Goal: Task Accomplishment & Management: Use online tool/utility

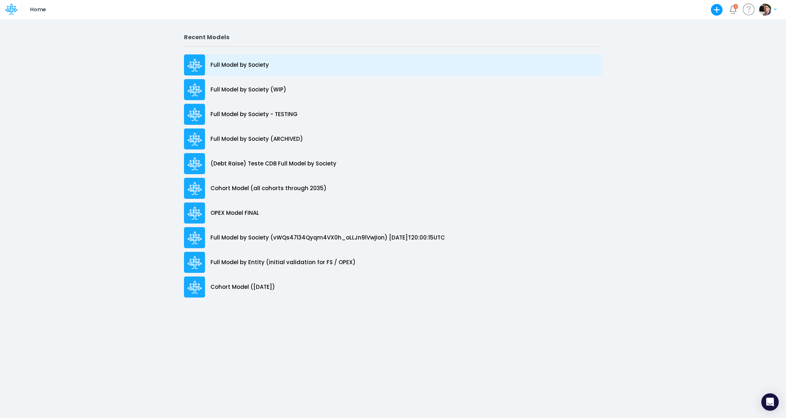
click at [230, 64] on p "Full Model by Society" at bounding box center [239, 65] width 58 height 8
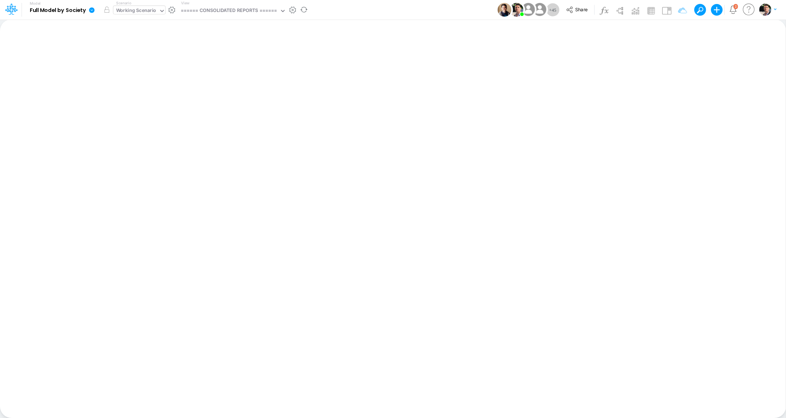
click at [143, 11] on div "Working Scenario" at bounding box center [136, 11] width 40 height 8
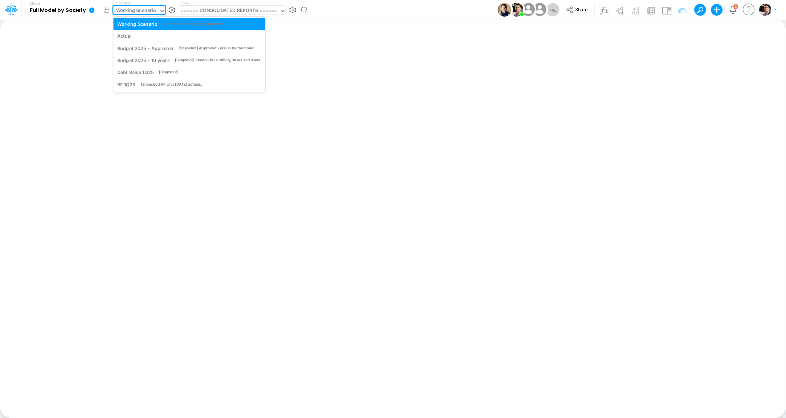
click at [198, 10] on div "====== CONSOLIDATED REPORTS ======" at bounding box center [229, 11] width 97 height 8
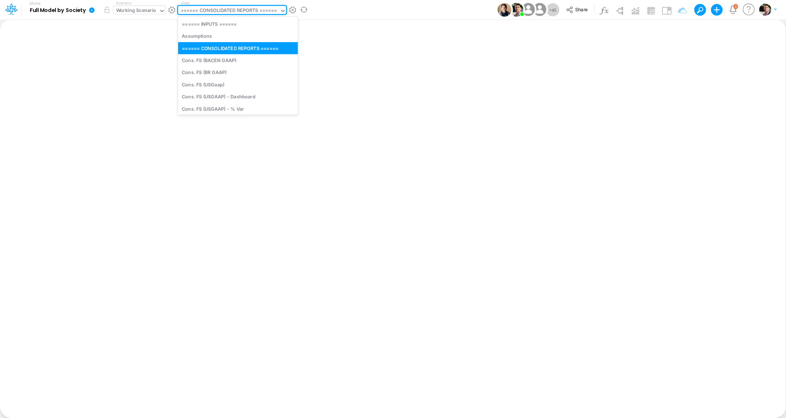
click at [116, 16] on div "Working Scenario" at bounding box center [135, 11] width 45 height 11
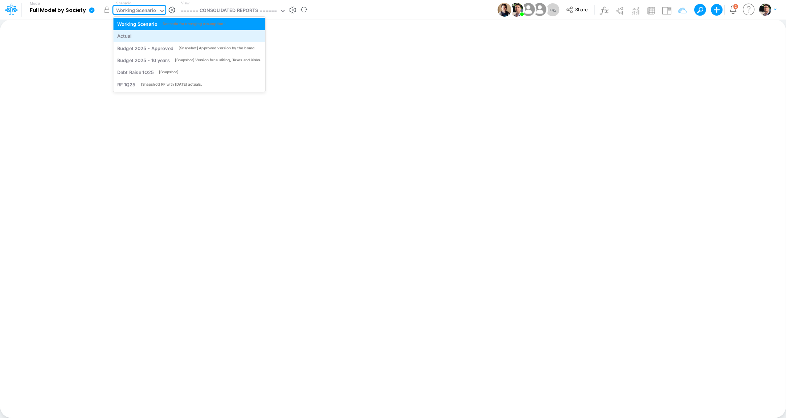
click at [129, 37] on div "Actual" at bounding box center [124, 36] width 15 height 7
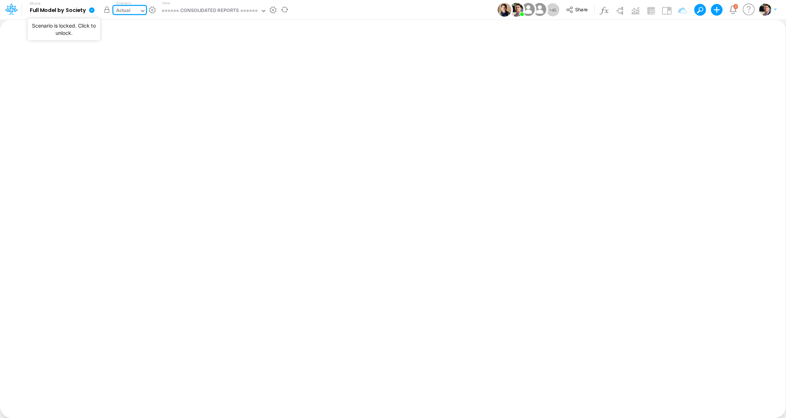
click at [107, 11] on button "button" at bounding box center [106, 9] width 13 height 13
click at [212, 9] on div "====== CONSOLIDATED REPORTS ======" at bounding box center [209, 11] width 97 height 8
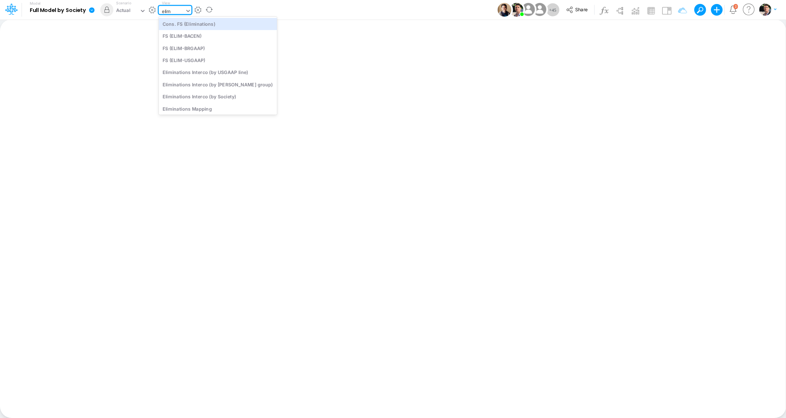
type input "elim"
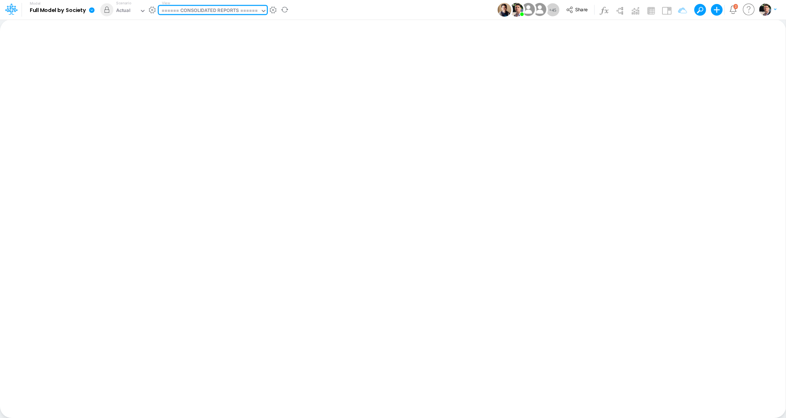
click at [221, 13] on div "====== CONSOLIDATED REPORTS ======" at bounding box center [209, 11] width 97 height 8
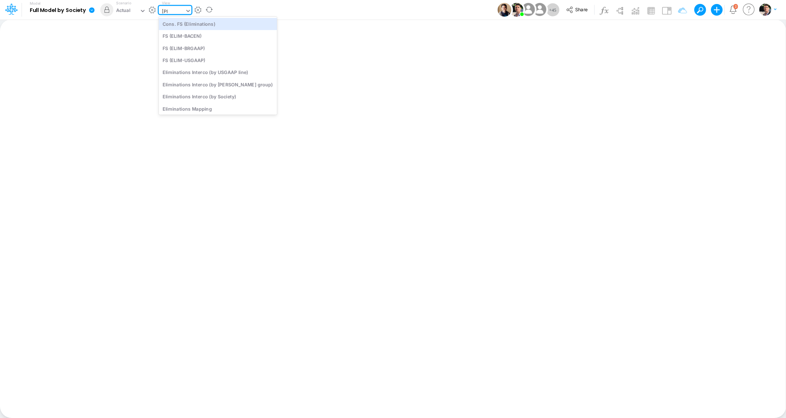
type input "elim"
click at [231, 85] on div "Eliminations Interco (by [PERSON_NAME] group)" at bounding box center [218, 84] width 118 height 12
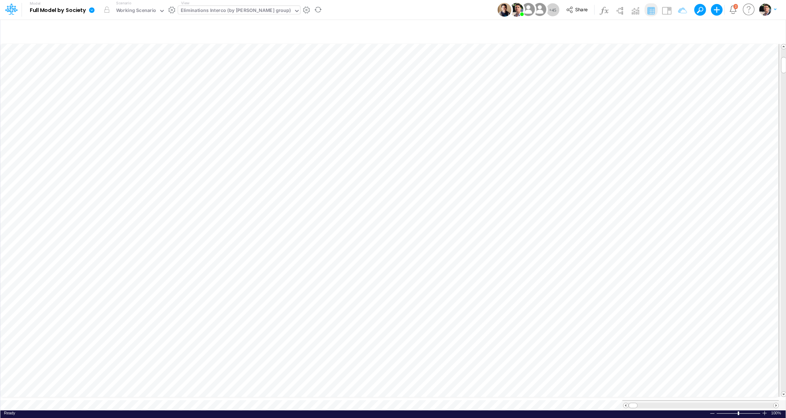
scroll to position [3, 12]
click at [710, 102] on icon "button" at bounding box center [713, 104] width 11 height 8
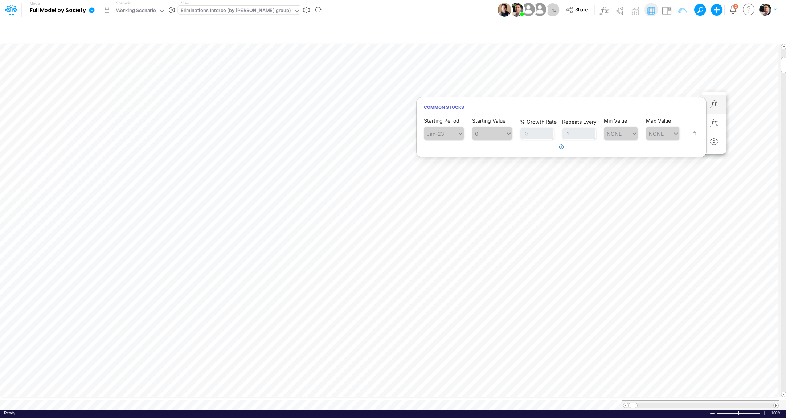
click at [562, 149] on icon "button" at bounding box center [561, 146] width 5 height 5
click at [448, 153] on div "Type to search..." at bounding box center [447, 152] width 40 height 6
click at [444, 169] on div "Forecast" at bounding box center [444, 170] width 40 height 12
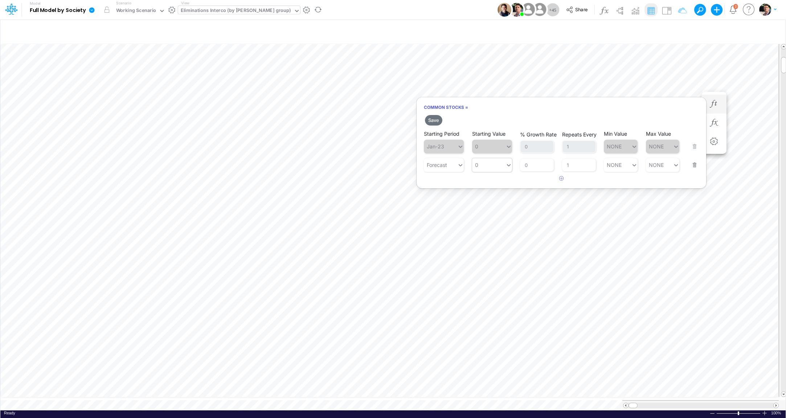
type input "0"
click at [492, 164] on div "0 0" at bounding box center [488, 165] width 33 height 11
click at [489, 182] on div "LATEST" at bounding box center [492, 183] width 40 height 12
click at [434, 120] on button "Save" at bounding box center [433, 120] width 17 height 11
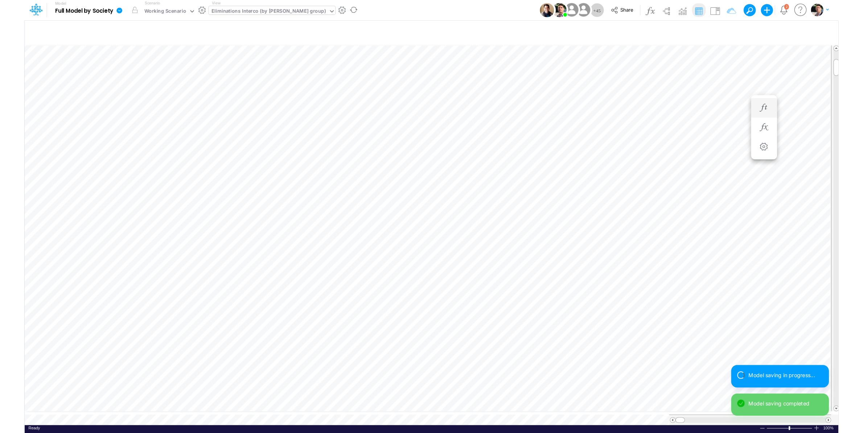
scroll to position [3, 12]
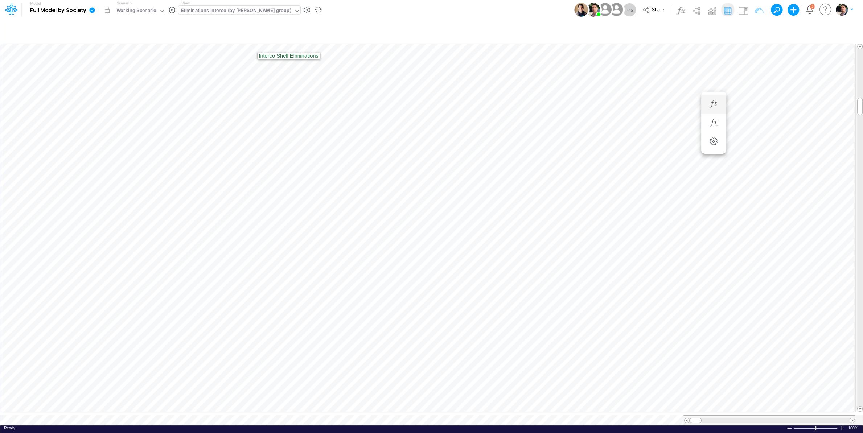
click at [235, 12] on div "Eliminations Interco (by [PERSON_NAME] group)" at bounding box center [236, 11] width 110 height 8
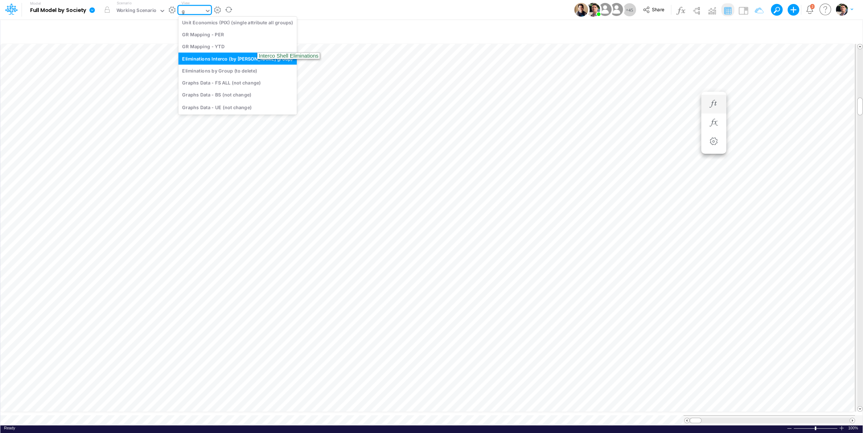
scroll to position [0, 0]
type input "gr map"
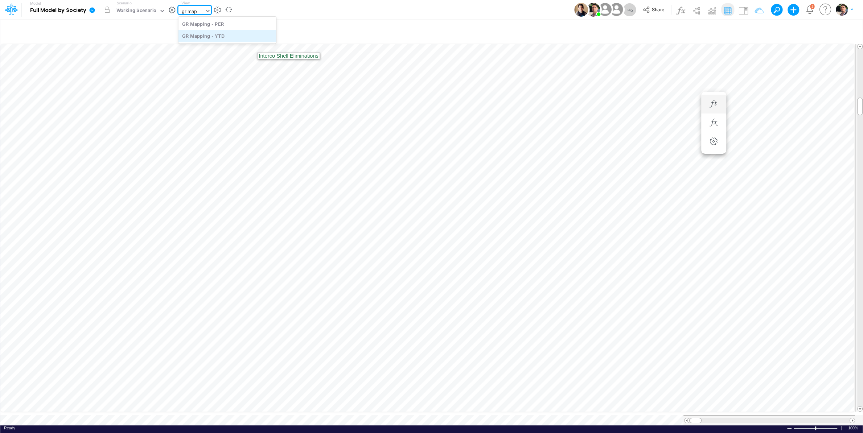
click at [226, 34] on div "GR Mapping - YTD" at bounding box center [228, 36] width 98 height 12
click at [754, 29] on icon "button" at bounding box center [755, 31] width 11 height 8
click at [645, 77] on icon "button" at bounding box center [644, 77] width 5 height 5
select select "tableSearchOR"
click at [581, 101] on div at bounding box center [589, 100] width 69 height 12
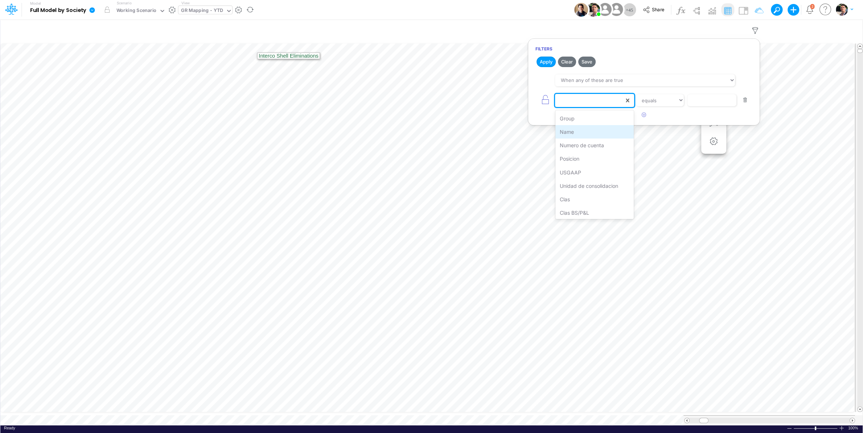
click at [577, 131] on div "Name" at bounding box center [594, 131] width 78 height 13
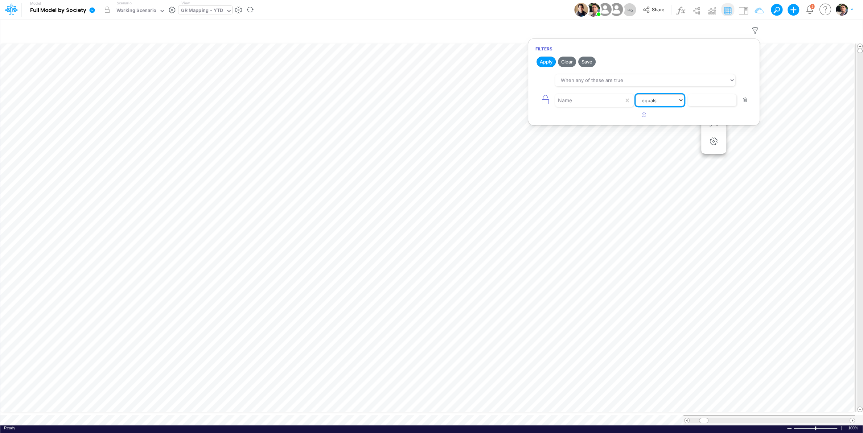
select select "contains"
click option "contains" at bounding box center [0, 0] width 0 height 0
click at [706, 105] on input "text" at bounding box center [712, 100] width 49 height 12
type input "Ventur"
click at [548, 64] on button "Apply" at bounding box center [546, 62] width 19 height 11
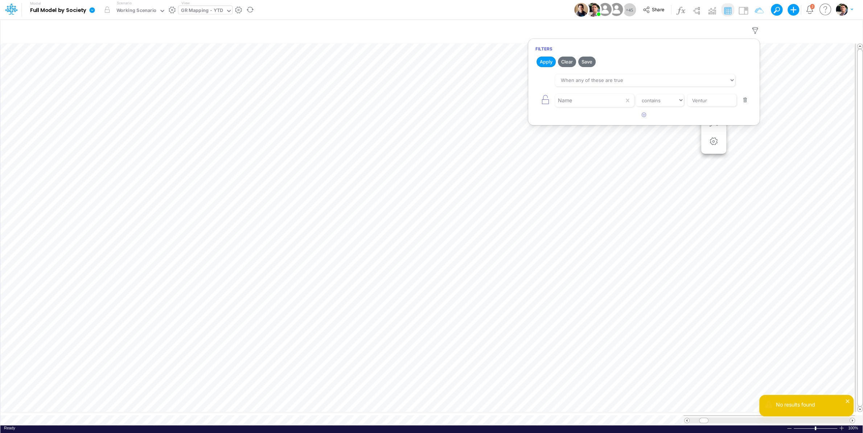
click at [200, 8] on div "GR Mapping - YTD" at bounding box center [202, 11] width 42 height 8
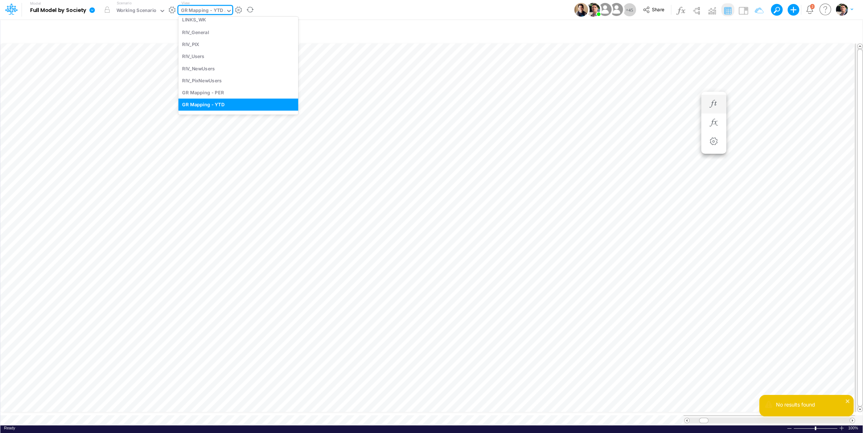
scroll to position [190, 0]
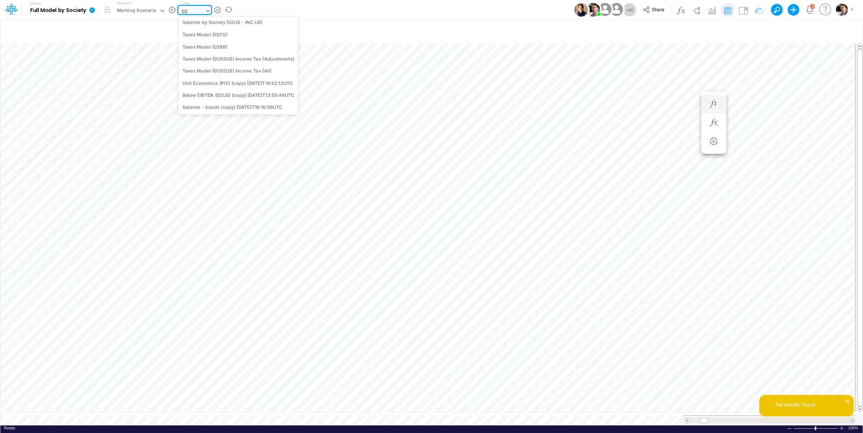
type input "02br"
click at [213, 37] on div "BS (02BR - Hold BR)" at bounding box center [228, 36] width 98 height 12
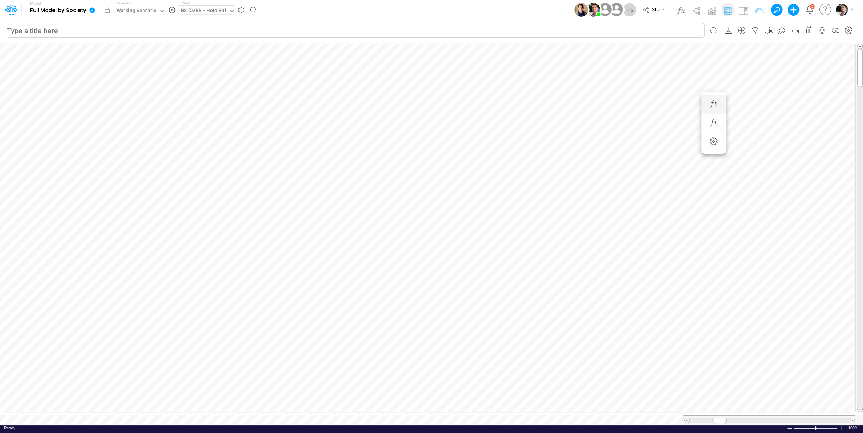
scroll to position [3, 13]
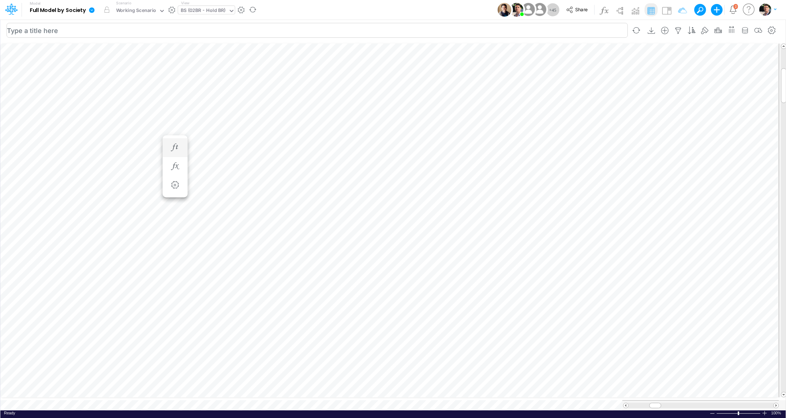
scroll to position [3, 43]
click at [680, 32] on icon "button" at bounding box center [678, 31] width 11 height 8
select select "tableSearchOR"
select select "contains"
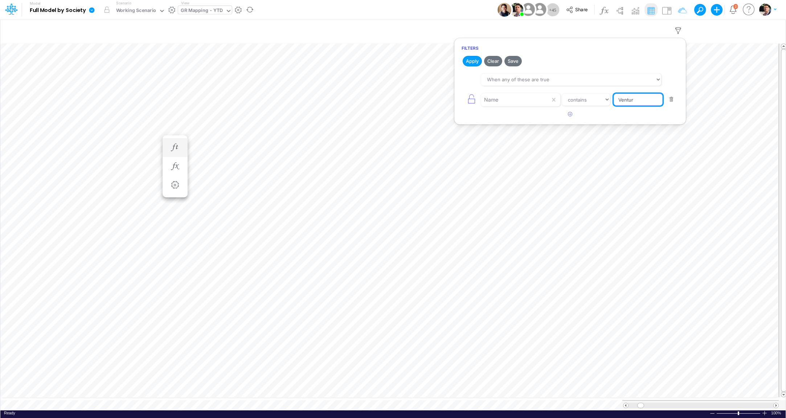
drag, startPoint x: 636, startPoint y: 101, endPoint x: 612, endPoint y: 99, distance: 24.3
click at [614, 100] on input "Ventur" at bounding box center [638, 100] width 49 height 12
paste input "Loan Payable ST (includes interests)"
type input "Loan Payable ST (includes interests)"
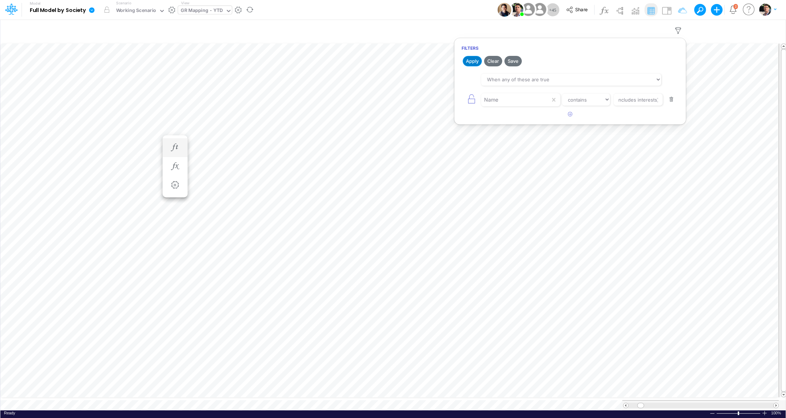
click at [475, 62] on button "Apply" at bounding box center [472, 61] width 19 height 11
click at [572, 113] on icon "button" at bounding box center [570, 114] width 5 height 5
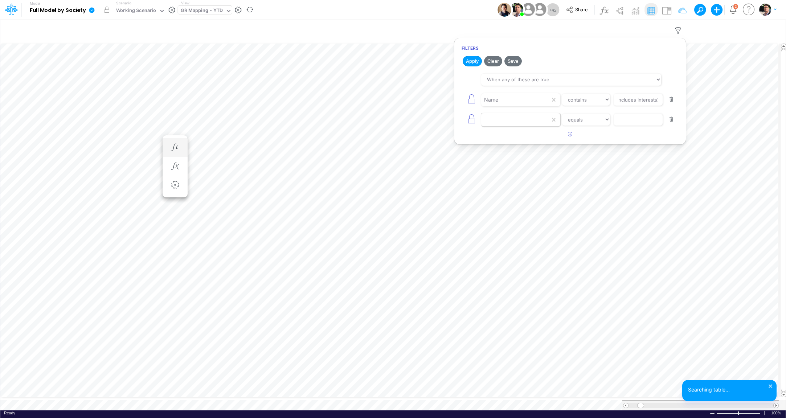
click at [518, 106] on div at bounding box center [515, 100] width 69 height 12
type input "e"
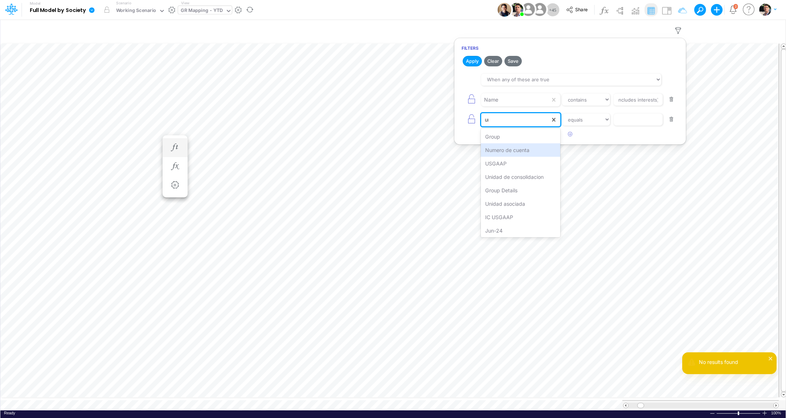
type input "uni"
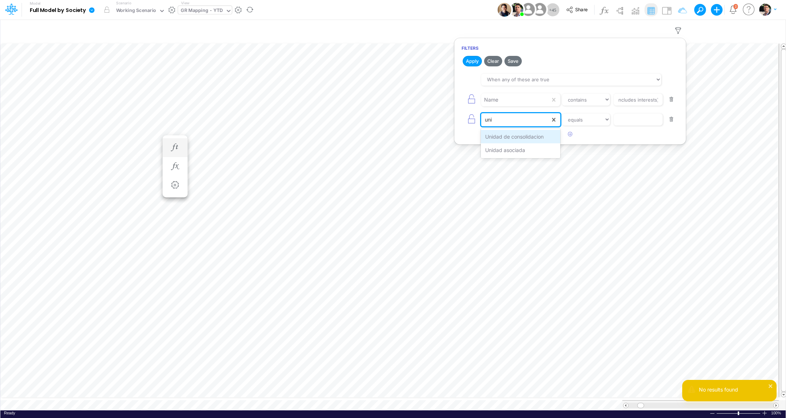
click at [519, 134] on div "Unidad de consolidacion" at bounding box center [520, 136] width 79 height 13
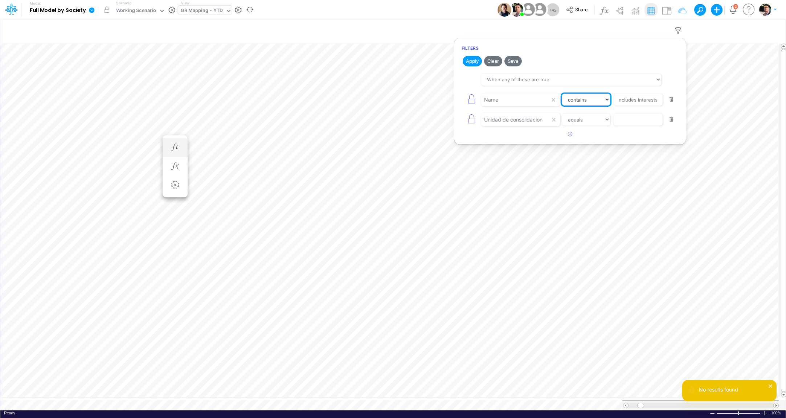
select select "equals"
click option "equals" at bounding box center [0, 0] width 0 height 0
click at [626, 101] on input "Loan Payable ST (includes interests)" at bounding box center [638, 100] width 49 height 12
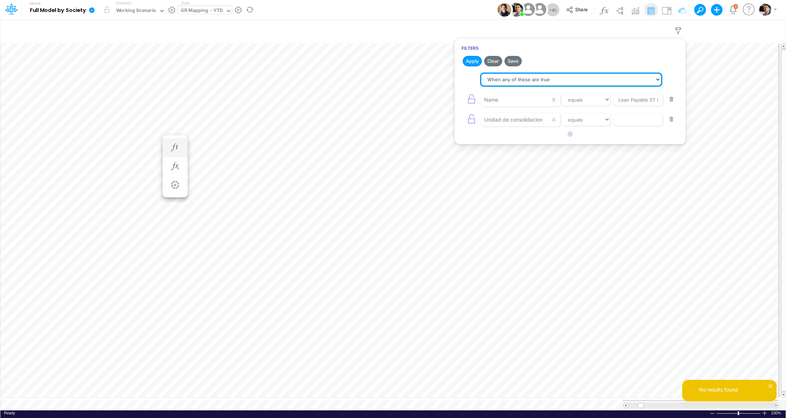
select select "tableSearchAND"
click option "When all of these are true" at bounding box center [0, 0] width 0 height 0
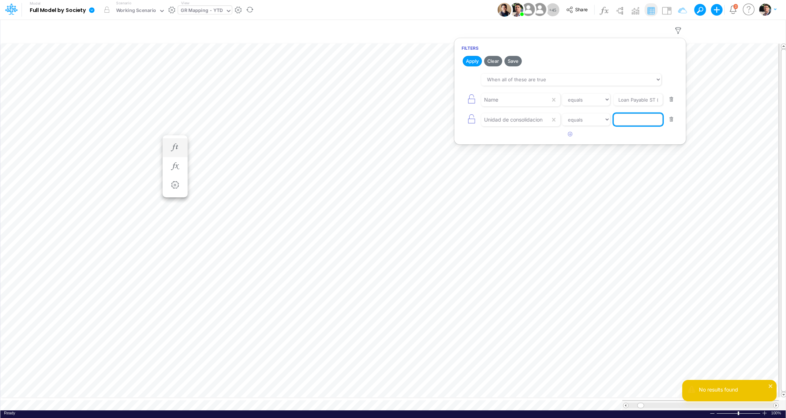
click at [631, 106] on input "text" at bounding box center [638, 100] width 49 height 12
type input "Y1/02BR"
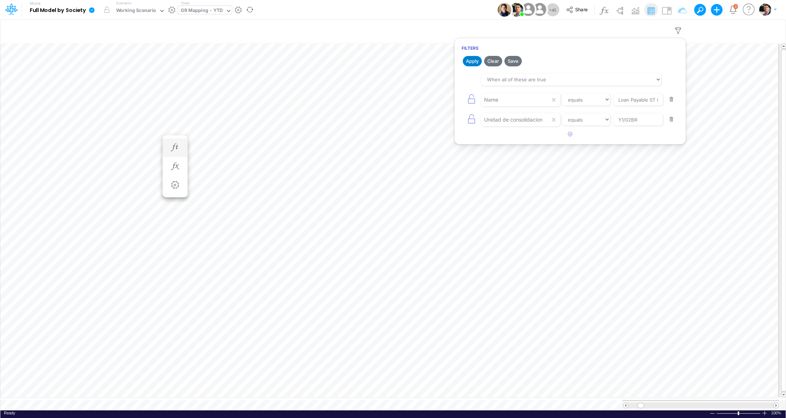
click at [470, 60] on button "Apply" at bounding box center [472, 61] width 19 height 11
click at [669, 99] on button "button" at bounding box center [671, 100] width 14 height 10
type input "Y1/02BR"
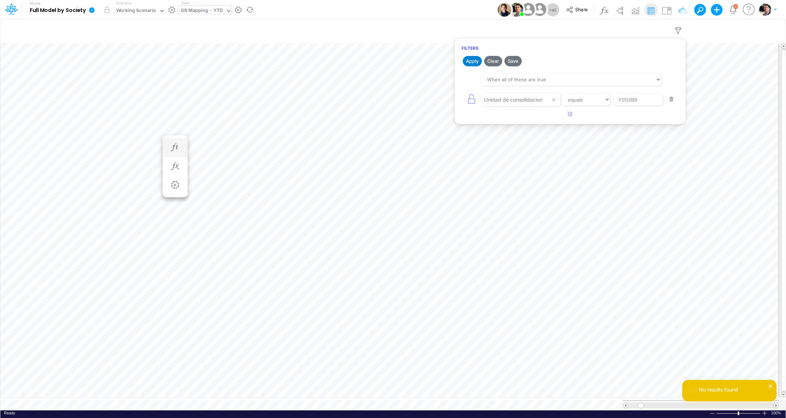
click at [473, 60] on button "Apply" at bounding box center [472, 61] width 19 height 11
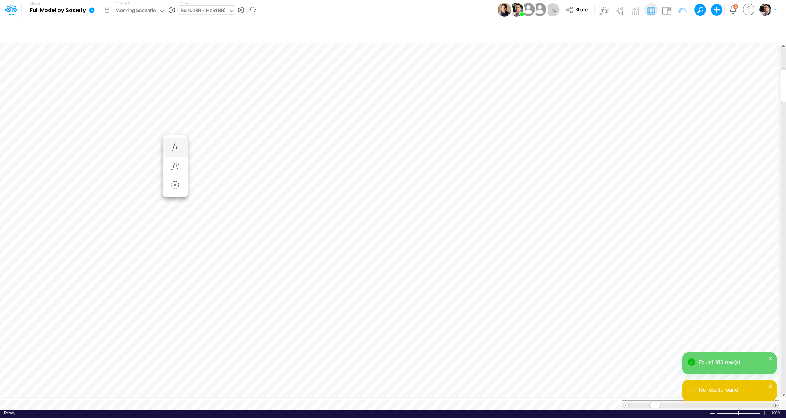
scroll to position [3, 13]
click at [309, 165] on icon "button" at bounding box center [308, 167] width 11 height 8
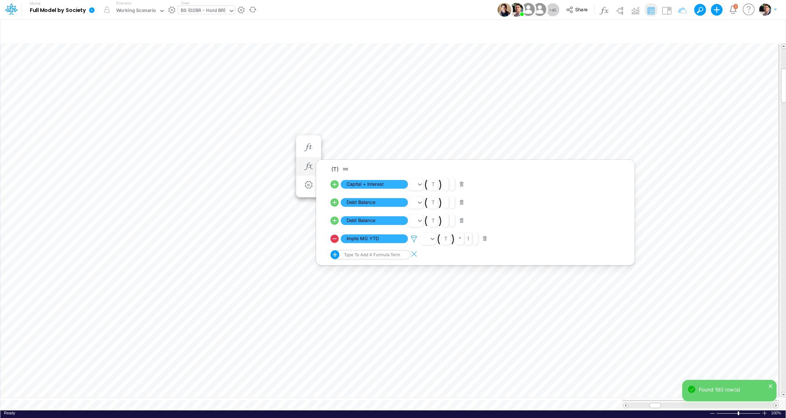
click at [413, 242] on icon at bounding box center [414, 239] width 11 height 8
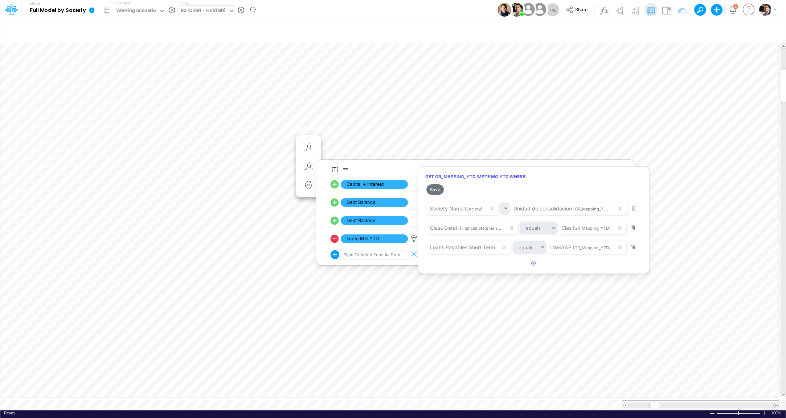
click at [265, 398] on div at bounding box center [393, 211] width 786 height 414
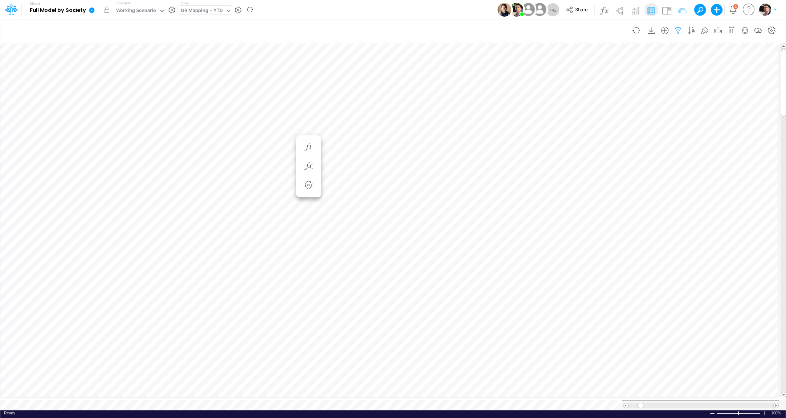
click at [678, 31] on icon "button" at bounding box center [678, 31] width 11 height 8
click at [571, 114] on icon "button" at bounding box center [570, 114] width 5 height 5
click at [518, 106] on div at bounding box center [515, 100] width 69 height 12
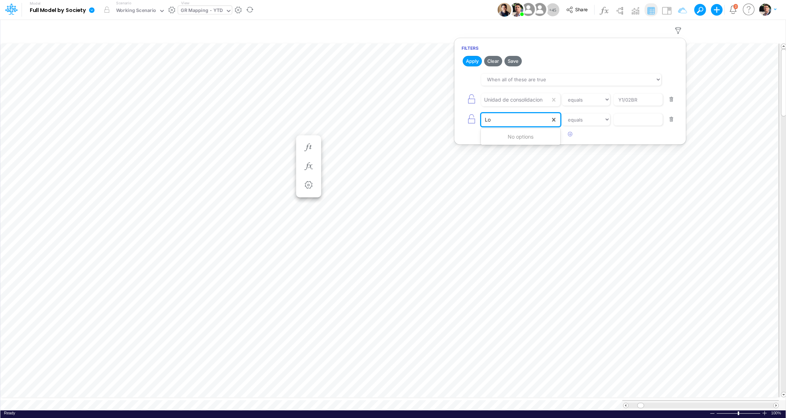
type input "L"
type input "name"
select select "contains"
click option "contains" at bounding box center [0, 0] width 0 height 0
click at [645, 106] on input "text" at bounding box center [638, 100] width 49 height 12
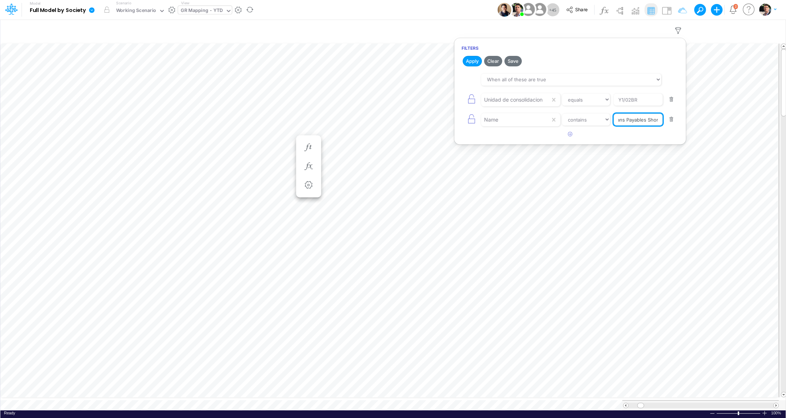
scroll to position [0, 9]
click at [478, 61] on button "Apply" at bounding box center [472, 61] width 19 height 11
click at [632, 106] on input "Loans Payables Short" at bounding box center [638, 100] width 49 height 12
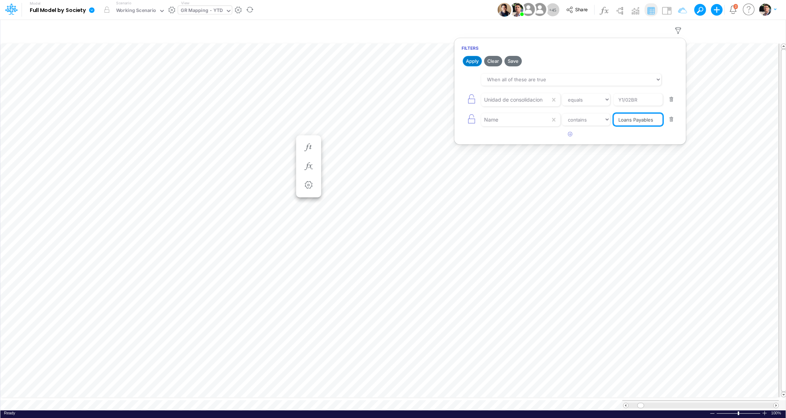
type input "Loans Payables"
click at [473, 62] on button "Apply" at bounding box center [472, 61] width 19 height 11
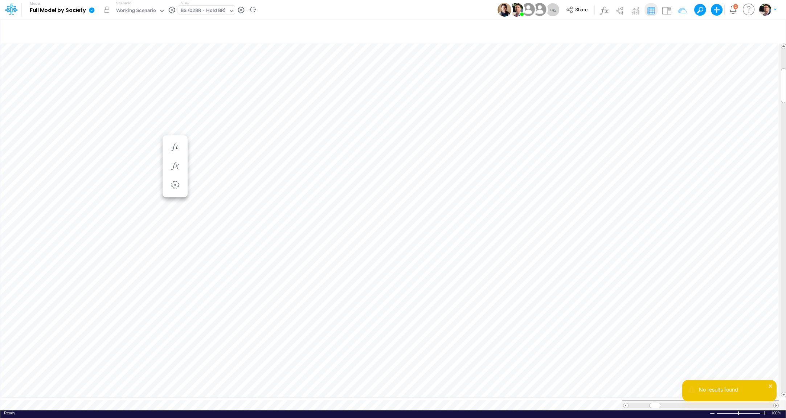
scroll to position [3, 13]
click at [385, 163] on icon "button" at bounding box center [386, 167] width 11 height 8
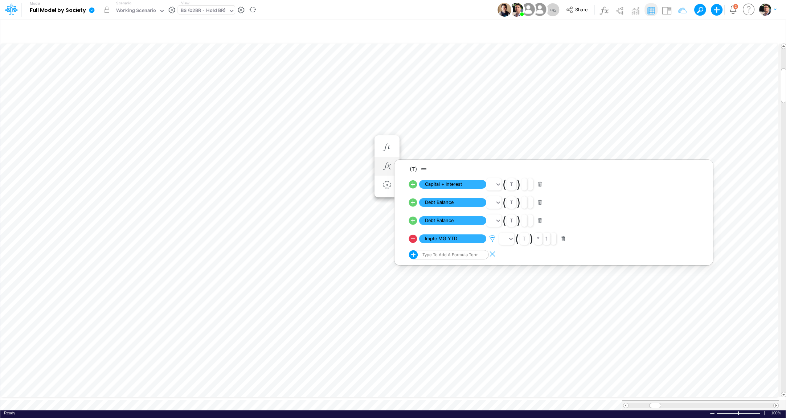
click at [492, 242] on icon at bounding box center [492, 239] width 11 height 8
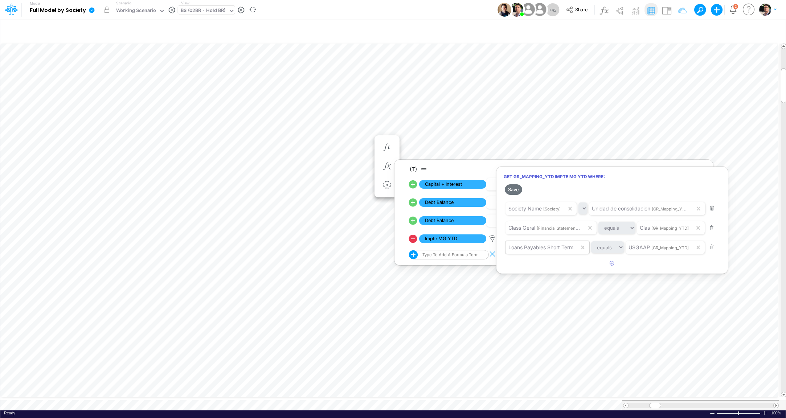
click at [532, 245] on span "Loans Payables Short Term" at bounding box center [540, 247] width 65 height 6
click at [264, 399] on div at bounding box center [393, 211] width 786 height 414
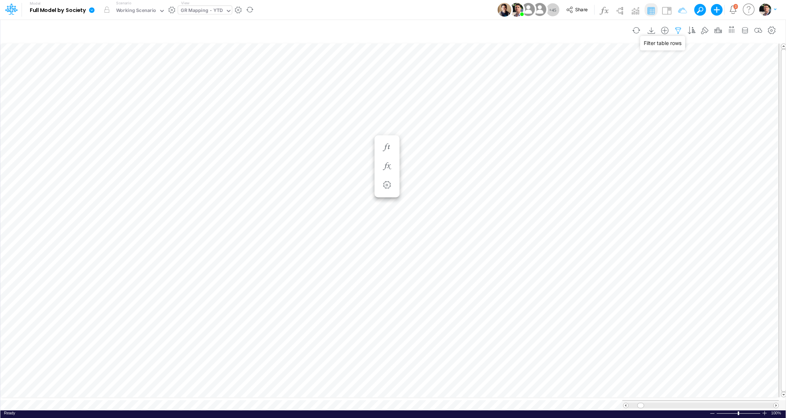
click at [684, 30] on icon "button" at bounding box center [678, 31] width 11 height 8
select select "contains"
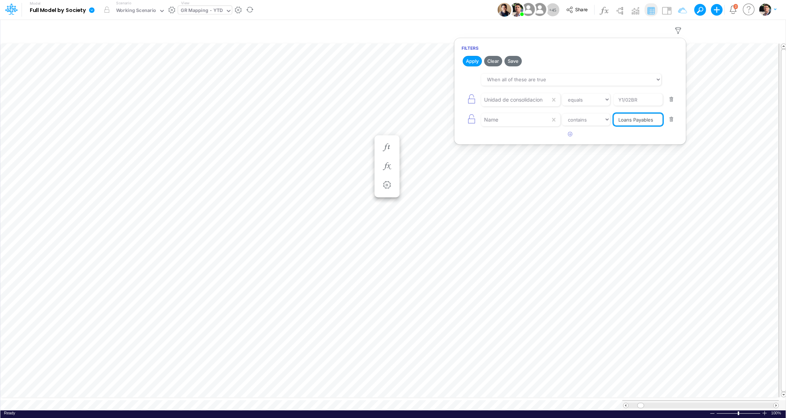
click at [630, 106] on input "Loans Payables" at bounding box center [638, 100] width 49 height 12
click at [672, 98] on button "button" at bounding box center [671, 100] width 14 height 10
select select "contains"
click at [621, 102] on input "Loans Payables" at bounding box center [638, 100] width 49 height 12
type input "Loans"
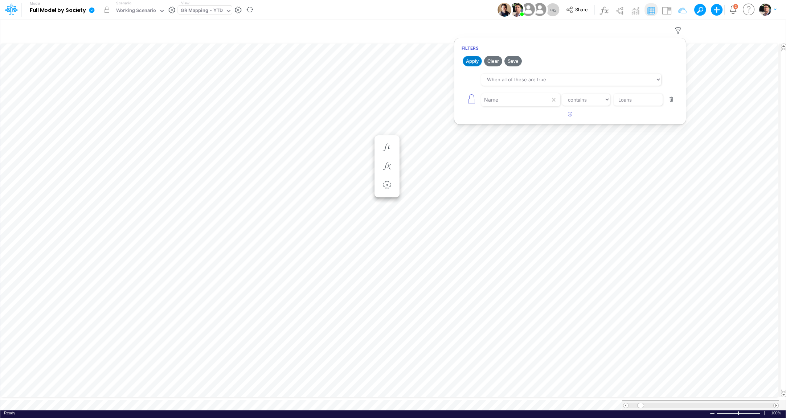
click at [472, 61] on button "Apply" at bounding box center [472, 61] width 19 height 11
click at [673, 101] on button "button" at bounding box center [671, 100] width 14 height 10
click at [469, 62] on button "Apply" at bounding box center [472, 61] width 19 height 11
click at [571, 75] on icon "button" at bounding box center [570, 76] width 5 height 5
click at [497, 100] on div at bounding box center [515, 100] width 69 height 12
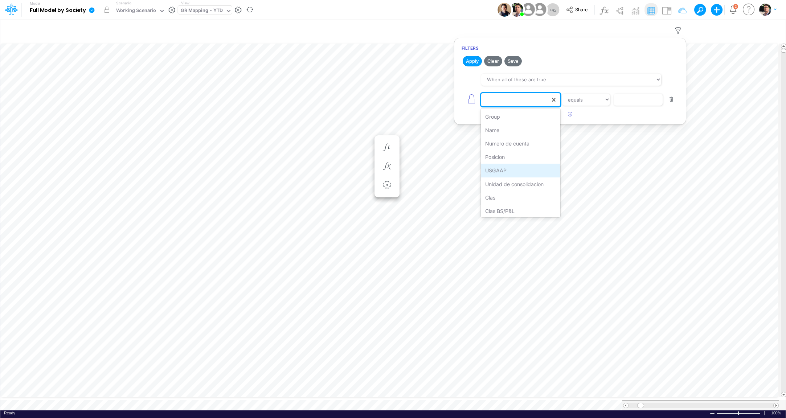
click at [502, 170] on div "USGAAP" at bounding box center [520, 170] width 79 height 13
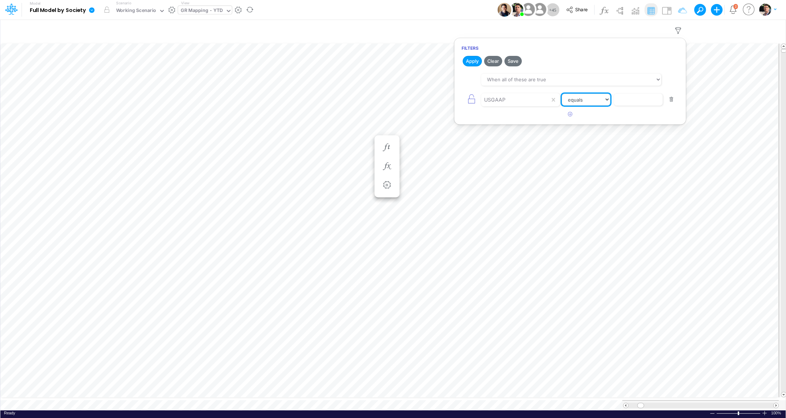
select select "contains"
click option "contains" at bounding box center [0, 0] width 0 height 0
click at [640, 98] on input "text" at bounding box center [638, 100] width 49 height 12
click at [473, 63] on button "Apply" at bounding box center [472, 61] width 19 height 11
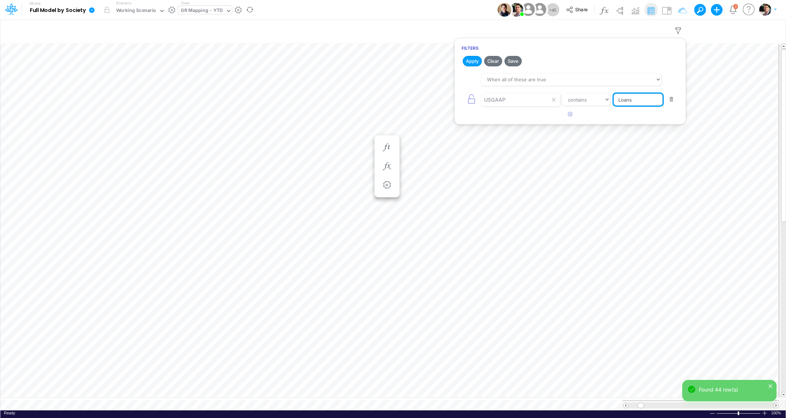
click at [649, 103] on input "Loans" at bounding box center [638, 100] width 49 height 12
type input "Loans Payables Short"
click at [467, 60] on button "Apply" at bounding box center [472, 61] width 19 height 11
click at [201, 15] on div "GR Mapping - YTD" at bounding box center [201, 11] width 47 height 11
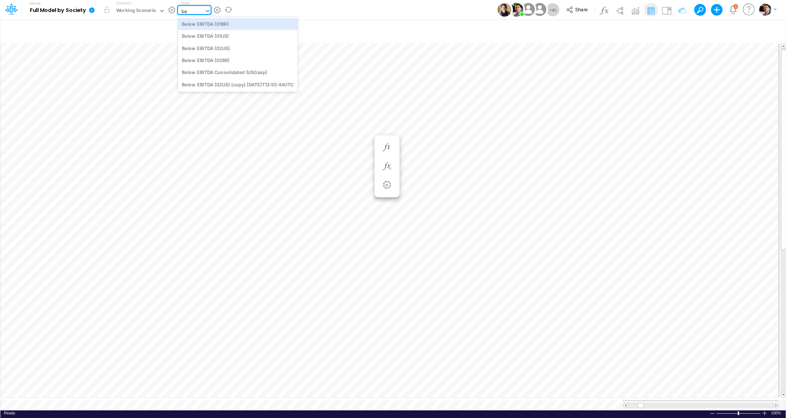
scroll to position [0, 0]
type input "belo"
click at [209, 57] on div "Below EBITDA (02BR)" at bounding box center [237, 60] width 119 height 12
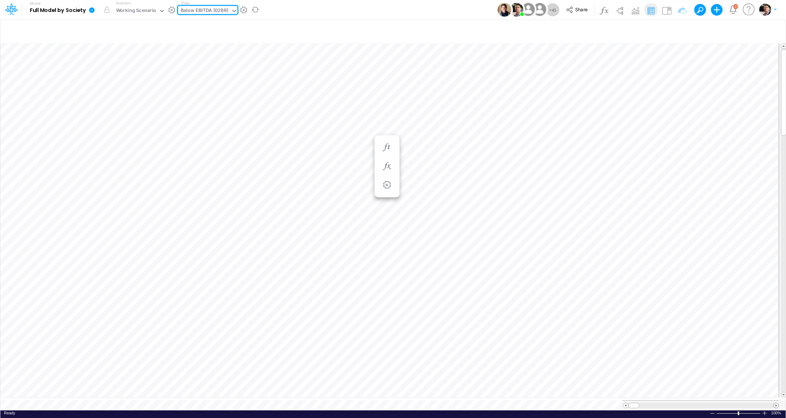
click at [774, 403] on span at bounding box center [776, 405] width 5 height 5
click at [745, 32] on icon "button" at bounding box center [744, 31] width 11 height 8
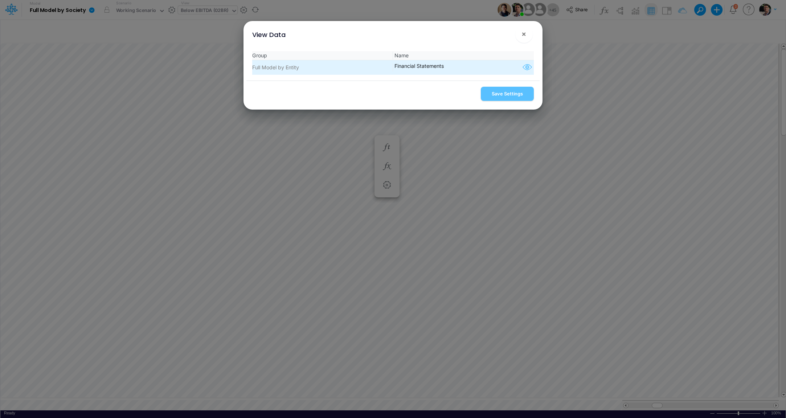
click at [522, 67] on icon "button" at bounding box center [527, 67] width 11 height 9
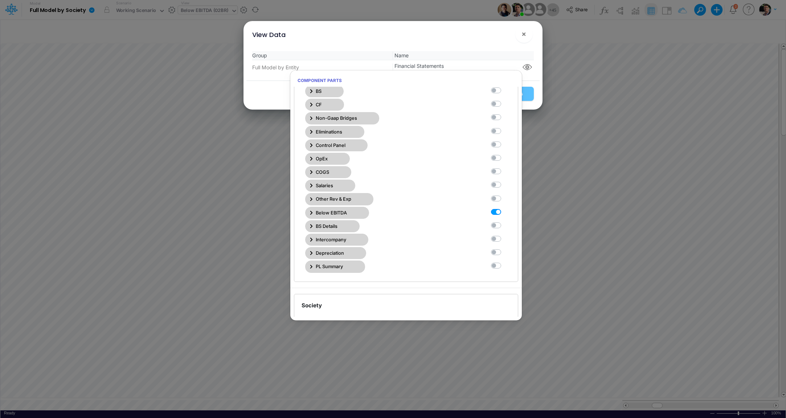
scroll to position [67, 0]
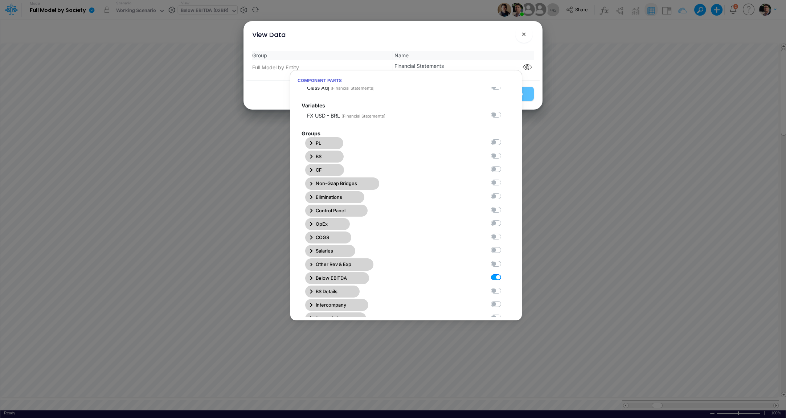
click at [312, 276] on icon "button" at bounding box center [311, 278] width 3 height 5
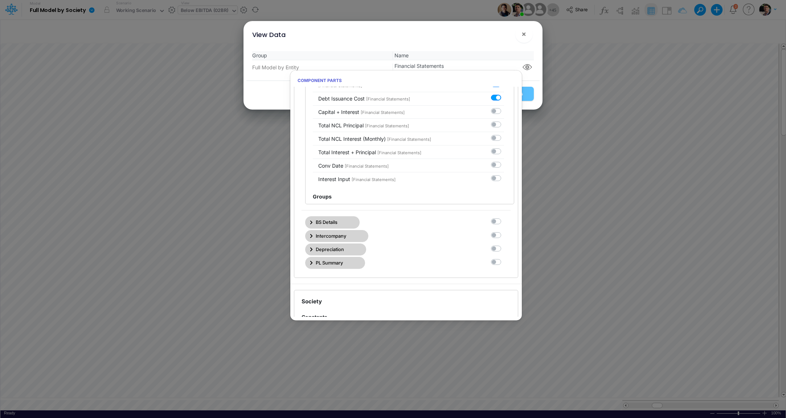
scroll to position [1997, 0]
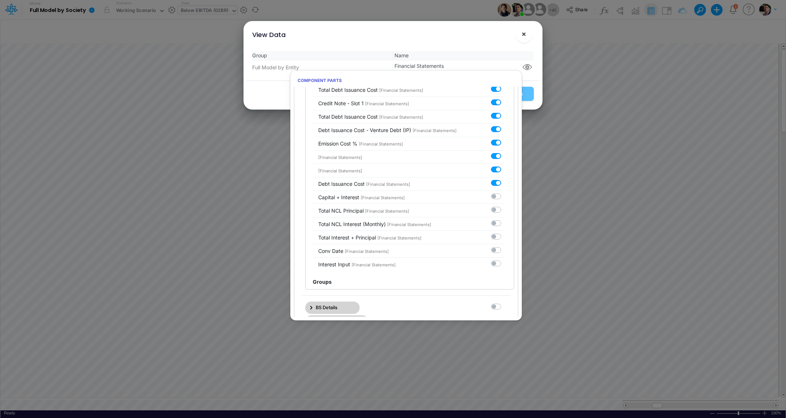
click at [523, 36] on span "×" at bounding box center [523, 33] width 5 height 9
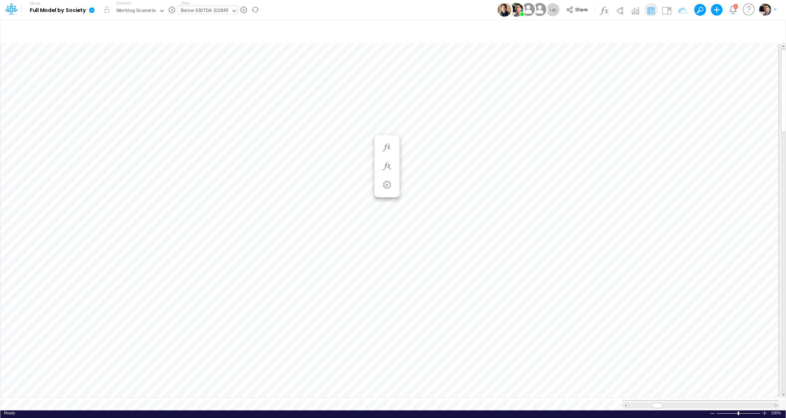
click at [94, 12] on icon at bounding box center [91, 9] width 5 height 5
click at [216, 12] on div "Below EBITDA (02BR)" at bounding box center [205, 11] width 48 height 8
type input "debt"
click at [234, 27] on div "Debt Schedules - Loans" at bounding box center [227, 24] width 98 height 12
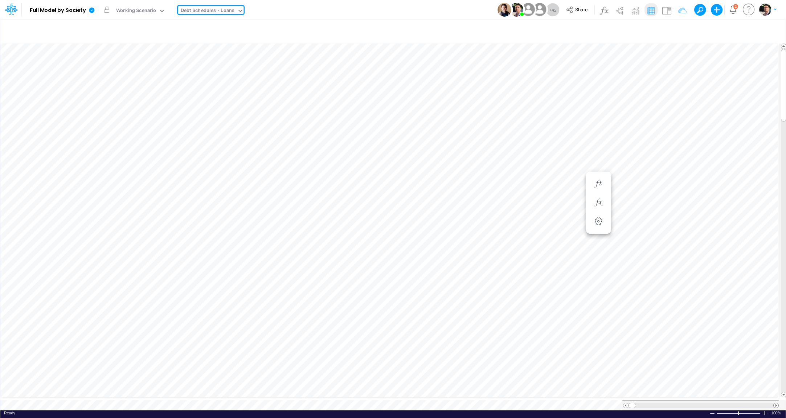
click at [775, 403] on span at bounding box center [776, 405] width 5 height 5
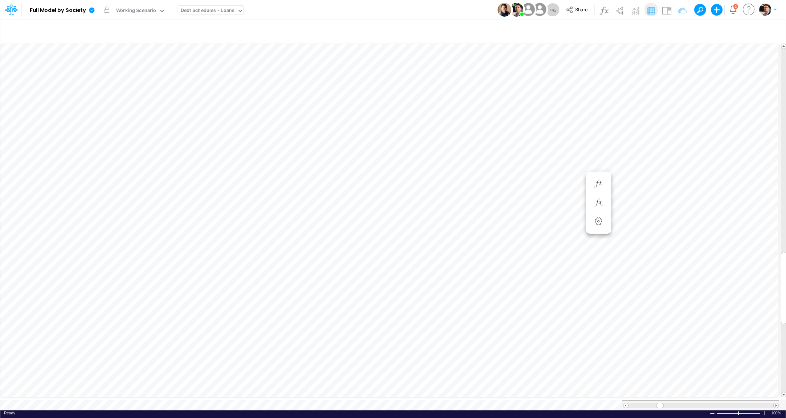
scroll to position [3, 11]
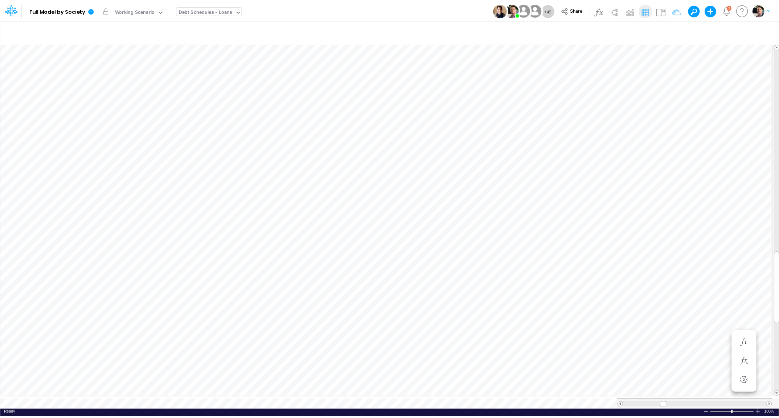
scroll to position [3, 22]
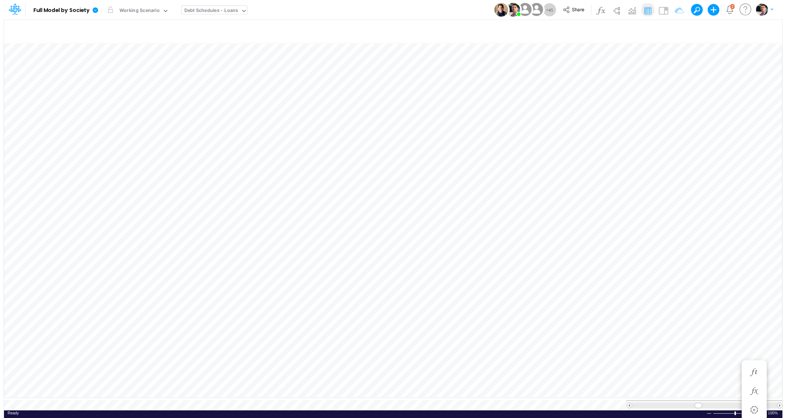
scroll to position [3, 23]
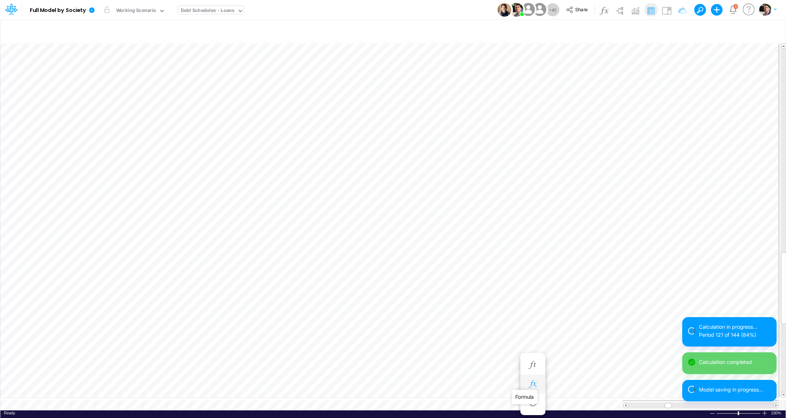
click at [533, 383] on icon "button" at bounding box center [532, 384] width 11 height 8
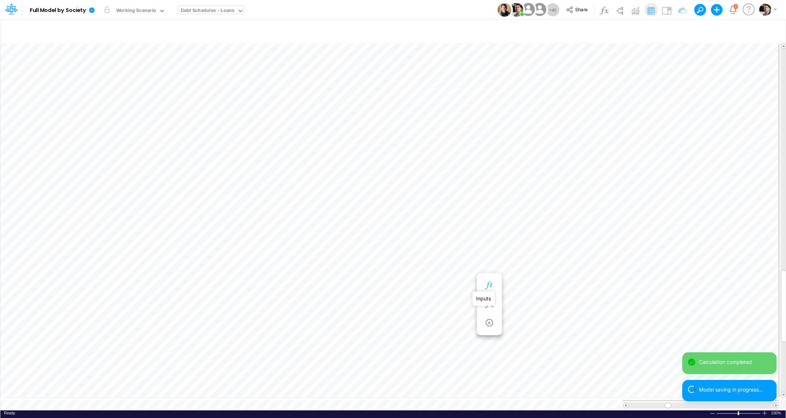
click at [488, 287] on icon "button" at bounding box center [489, 286] width 11 height 8
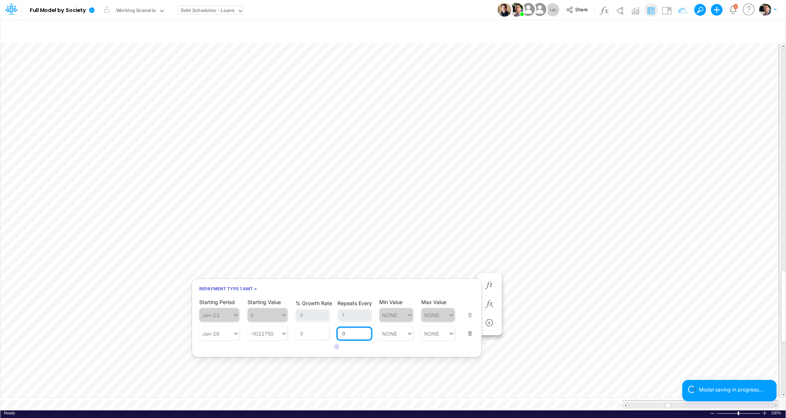
drag, startPoint x: 352, startPoint y: 335, endPoint x: 335, endPoint y: 333, distance: 17.2
click at [337, 333] on input "0" at bounding box center [354, 334] width 34 height 12
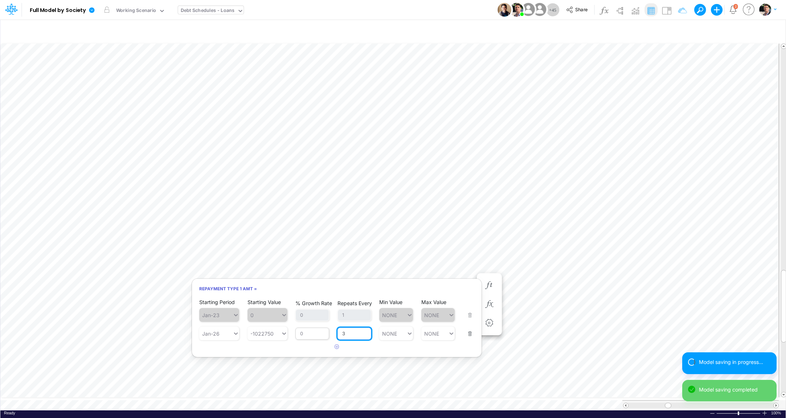
type input "3"
click at [312, 332] on input "0" at bounding box center [312, 334] width 34 height 12
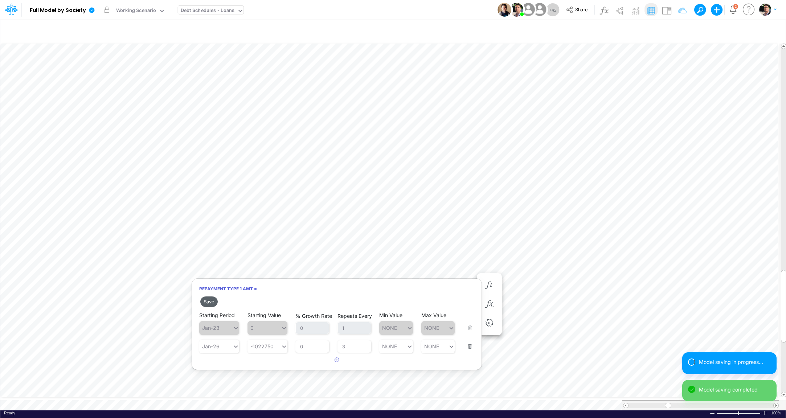
click at [209, 301] on button "Save" at bounding box center [208, 301] width 17 height 11
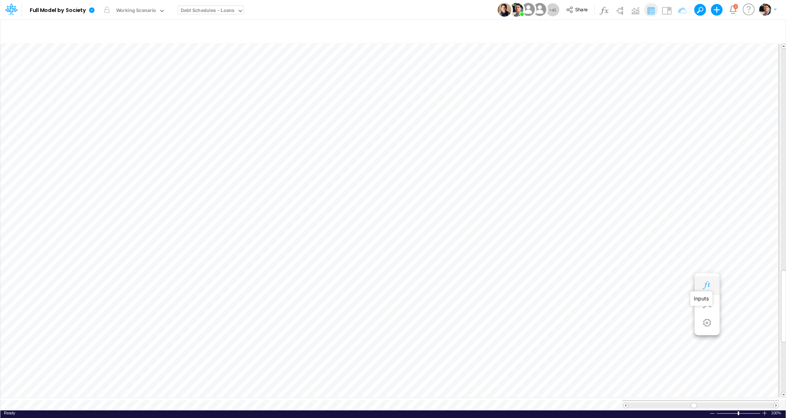
scroll to position [3, 1]
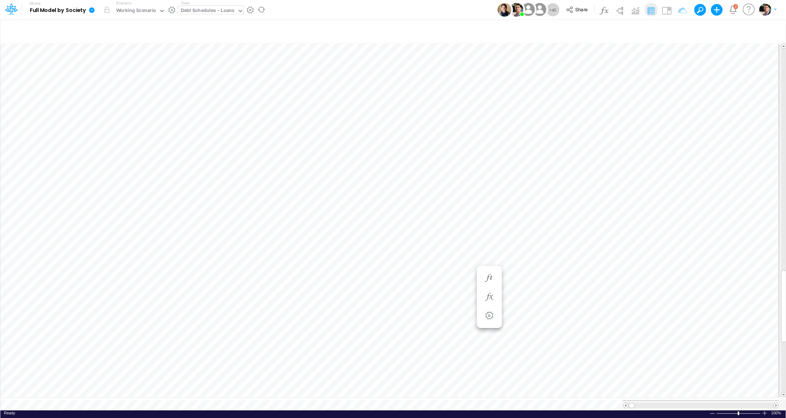
scroll to position [3, 1]
click at [666, 11] on img at bounding box center [667, 11] width 12 height 12
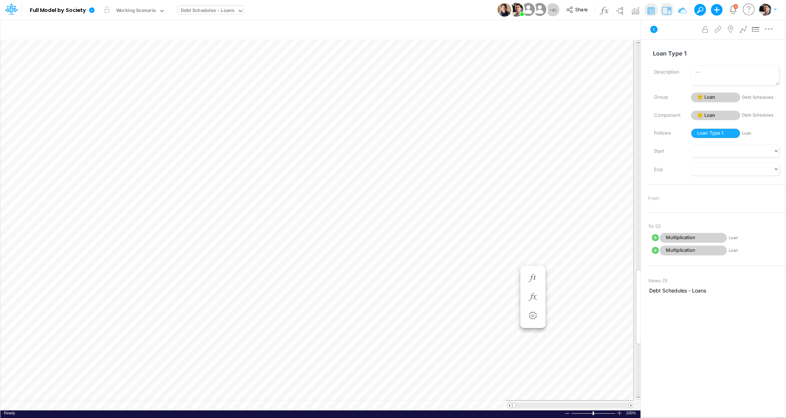
scroll to position [3, 1]
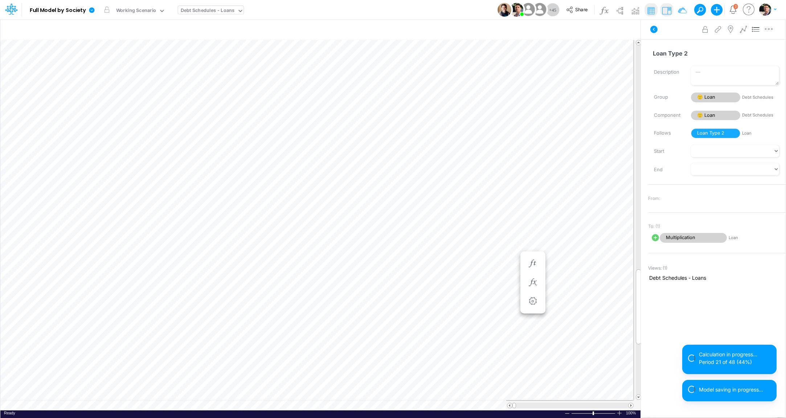
scroll to position [3, 1]
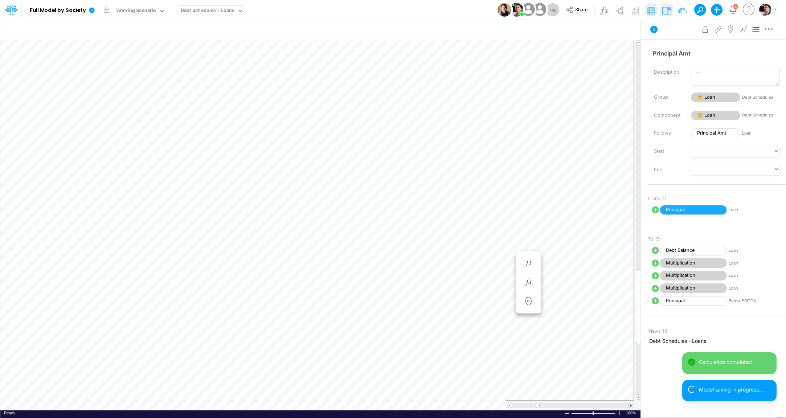
scroll to position [3, 1]
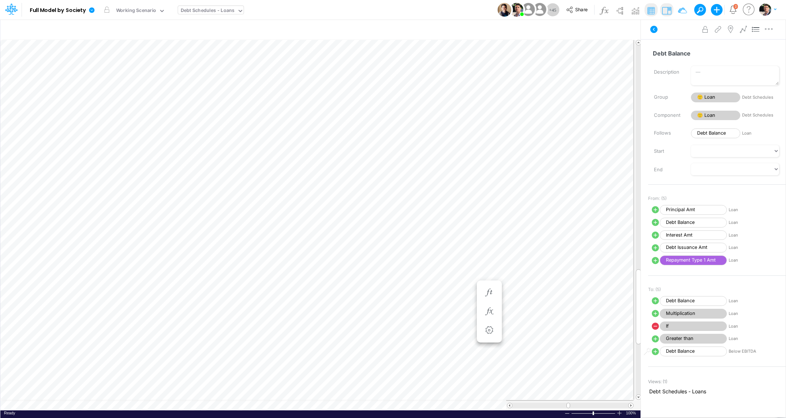
click at [518, 405] on div at bounding box center [570, 405] width 116 height 5
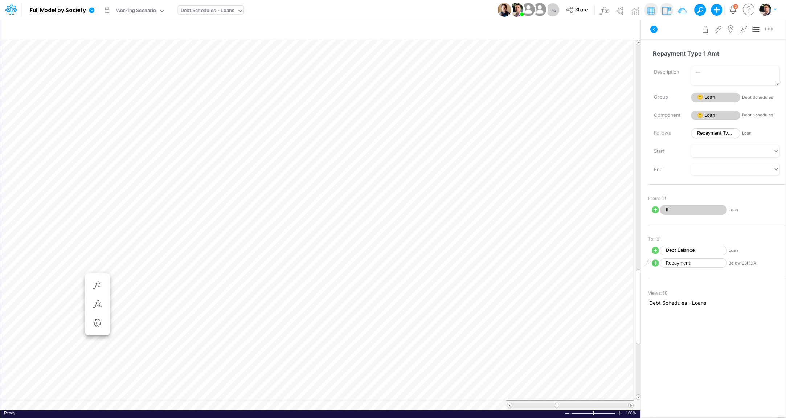
scroll to position [3, 22]
click at [666, 8] on img at bounding box center [667, 11] width 12 height 12
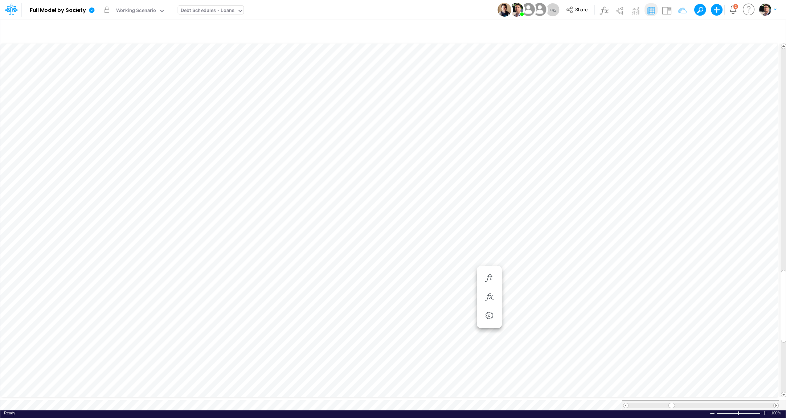
scroll to position [3, 22]
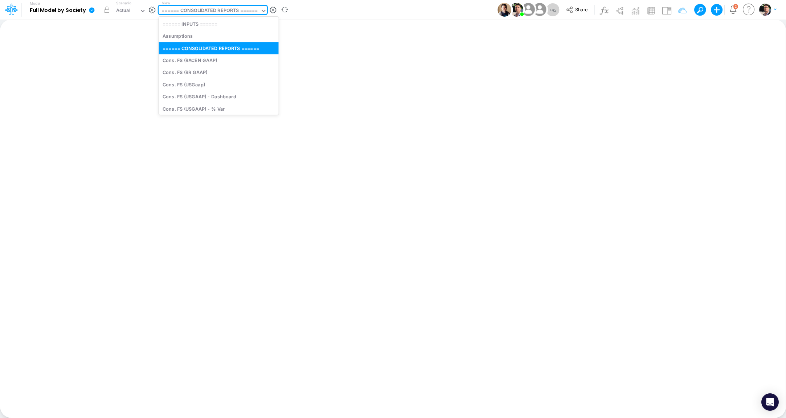
click at [228, 10] on div "====== CONSOLIDATED REPORTS ======" at bounding box center [209, 11] width 97 height 8
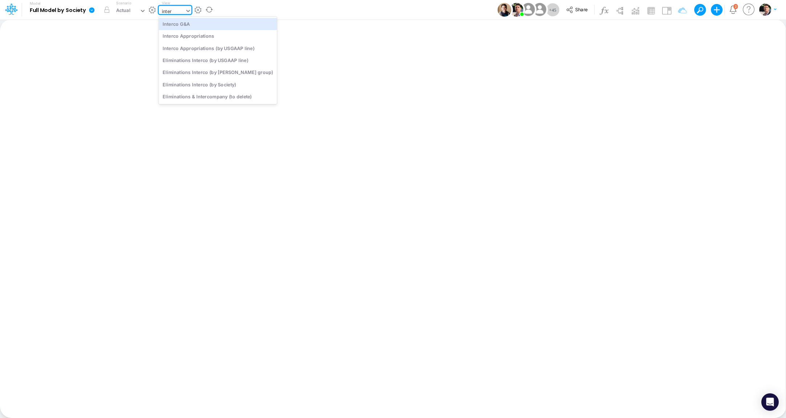
type input "interc"
click at [209, 38] on div "Interco Appropriations" at bounding box center [218, 36] width 118 height 12
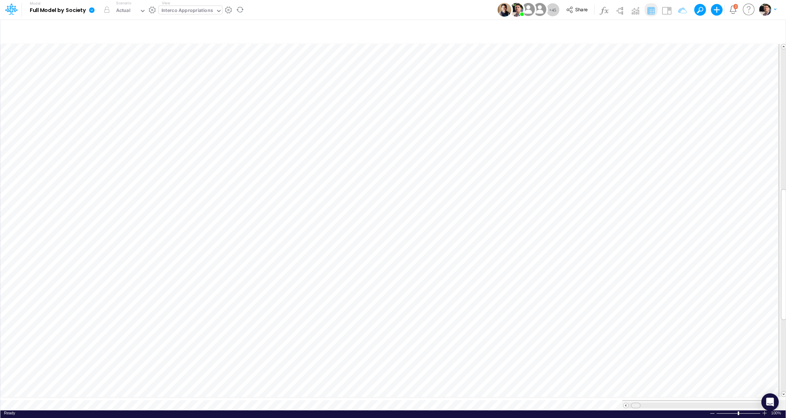
click at [636, 403] on span at bounding box center [635, 405] width 5 height 5
